Goal: Check status: Check status

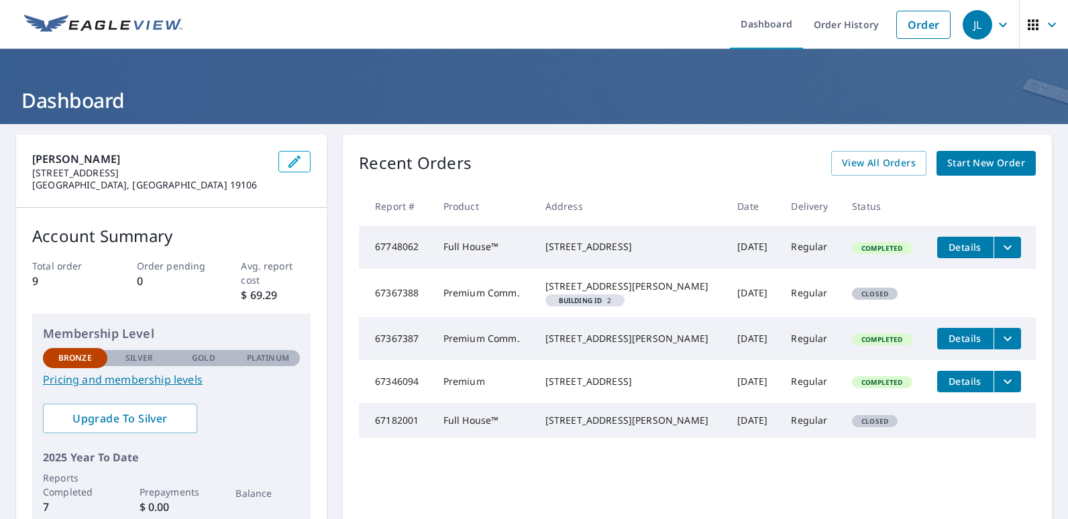
click at [965, 249] on span "Details" at bounding box center [965, 247] width 40 height 13
click at [994, 257] on button "filesDropdownBtn-67748062" at bounding box center [1008, 247] width 28 height 21
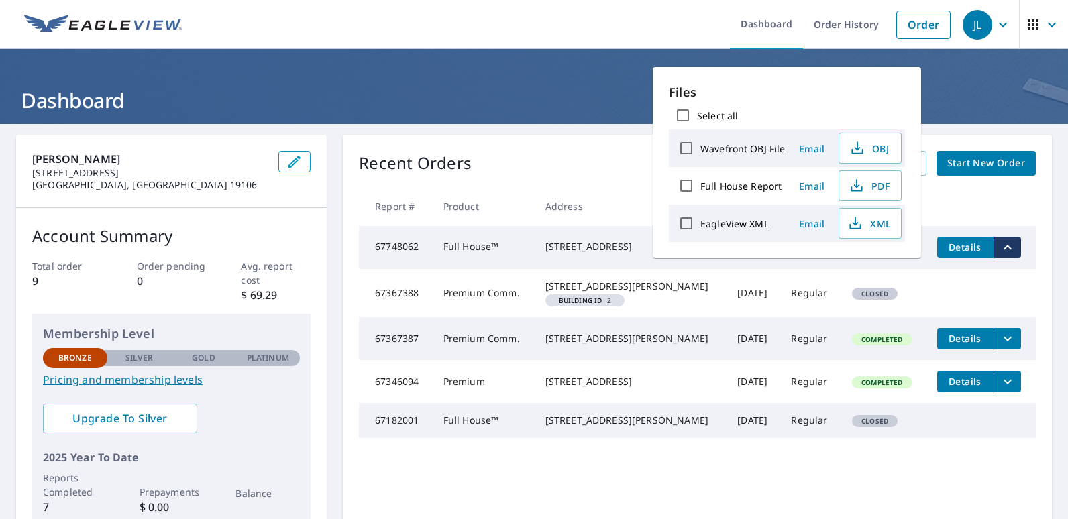
click at [994, 257] on button "filesDropdownBtn-67748062" at bounding box center [1008, 247] width 28 height 21
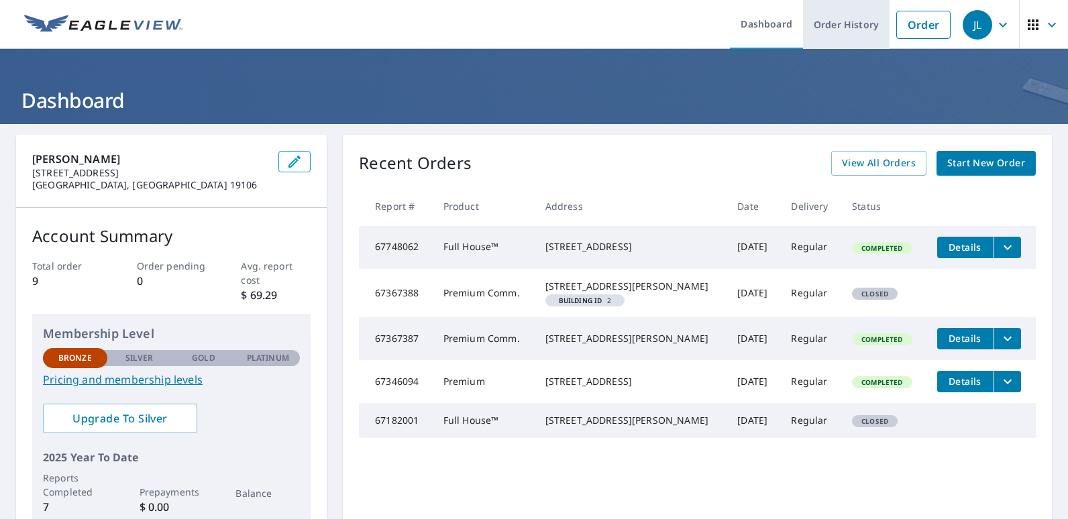
click at [815, 27] on link "Order History" at bounding box center [846, 24] width 87 height 49
